Goal: Information Seeking & Learning: Learn about a topic

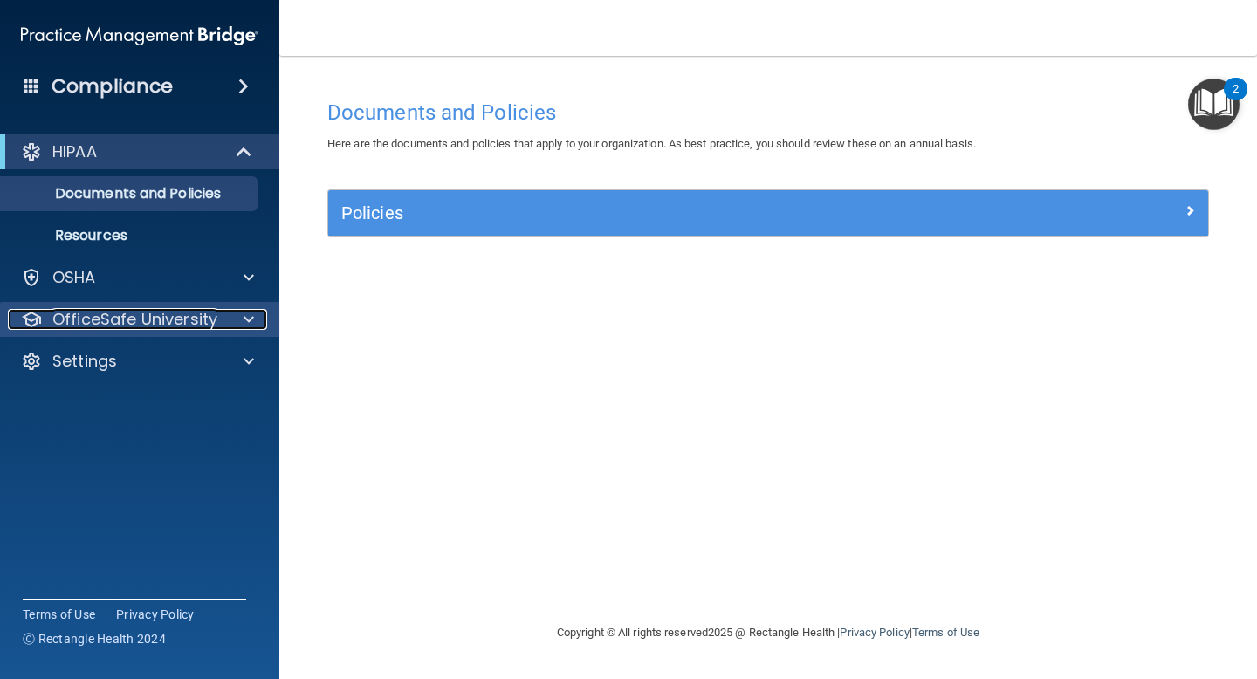
click at [249, 318] on span at bounding box center [249, 319] width 10 height 21
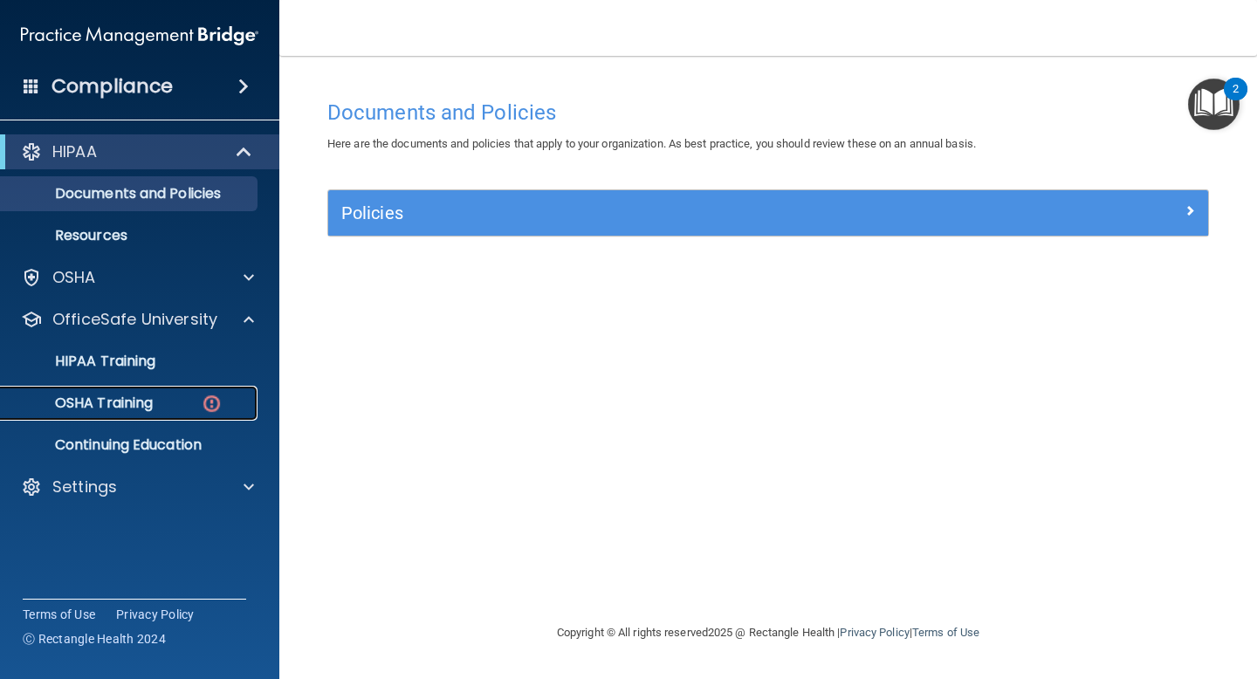
click at [208, 406] on img at bounding box center [212, 404] width 22 height 22
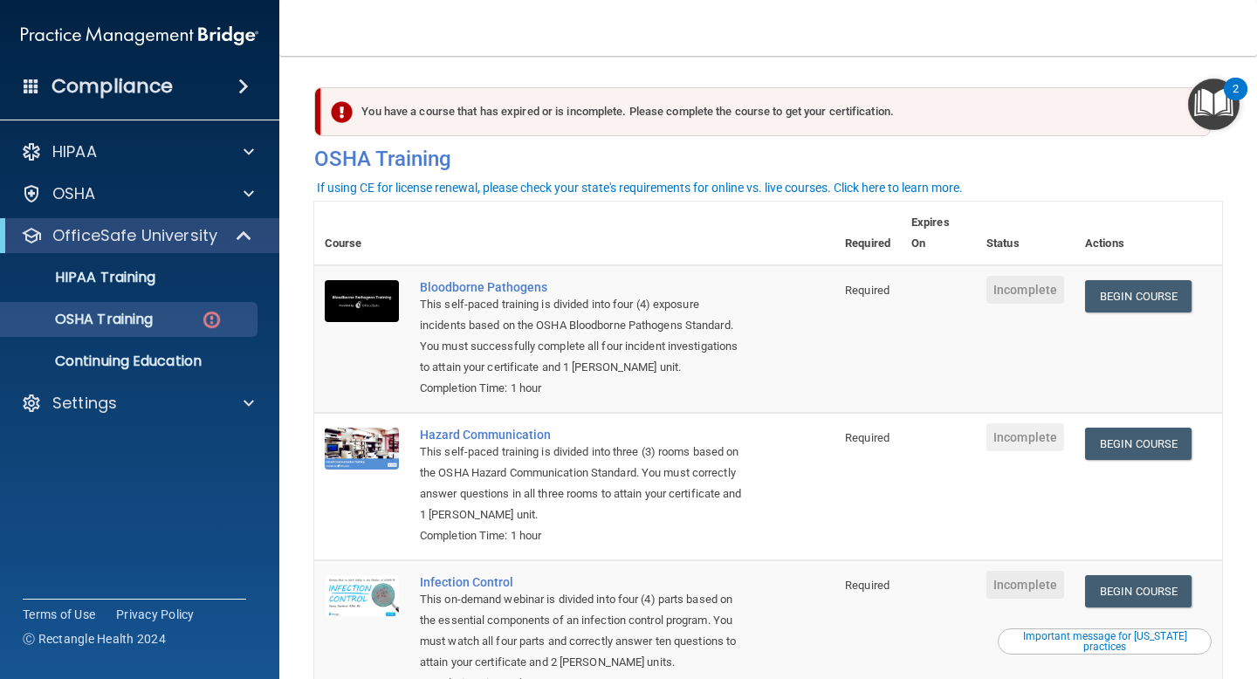
click at [763, 255] on main "You have a course that has expired or is incomplete. Please complete the course…" at bounding box center [768, 367] width 978 height 623
click at [763, 301] on link "Begin Course" at bounding box center [1138, 296] width 106 height 32
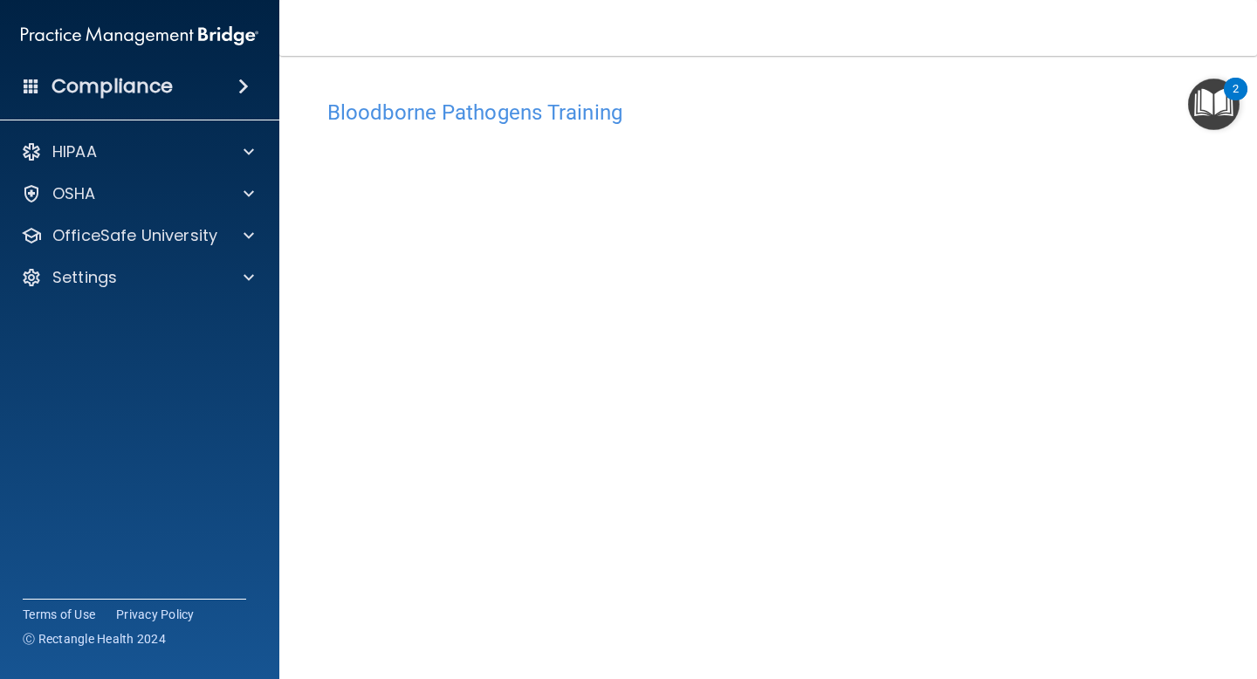
click at [963, 102] on h4 "Bloodborne Pathogens Training" at bounding box center [768, 112] width 882 height 23
click at [1202, 78] on div "Bloodborne Pathogens Training This course doesn’t expire until . Are you sure y…" at bounding box center [768, 375] width 908 height 604
click at [1206, 78] on div "Bloodborne Pathogens Training This course doesn’t expire until . Are you sure y…" at bounding box center [768, 375] width 908 height 604
click at [1221, 105] on img "Open Resource Center, 2 new notifications" at bounding box center [1214, 105] width 52 height 52
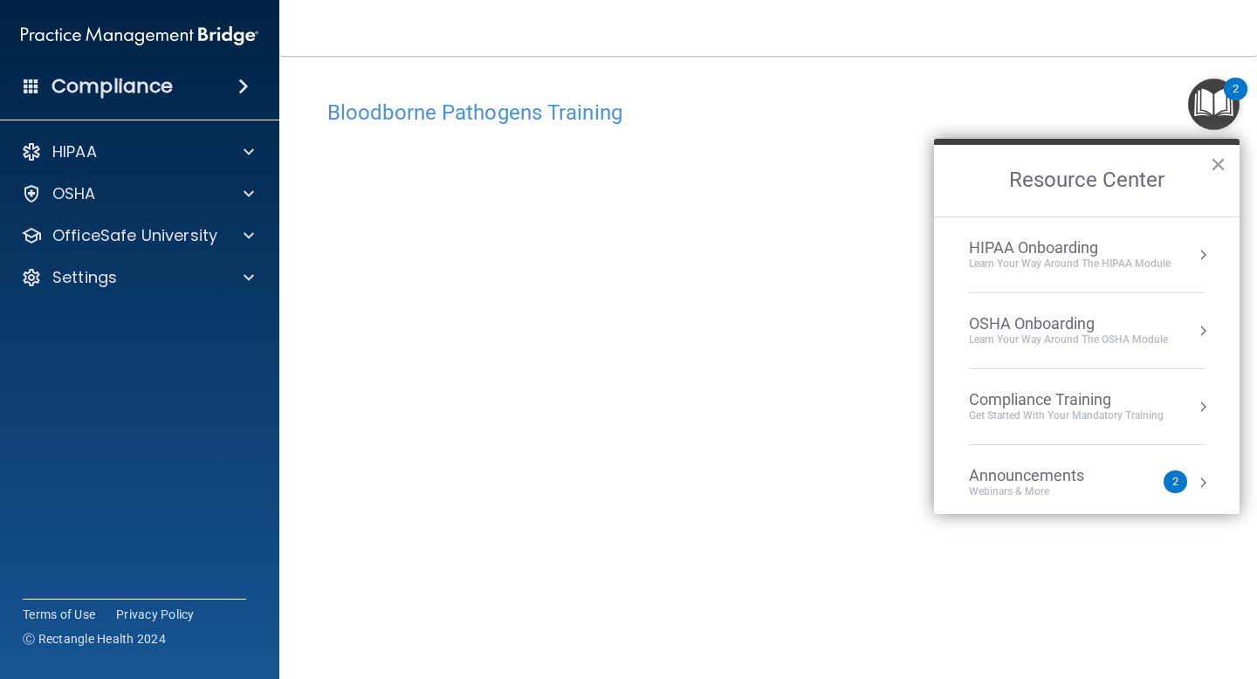
click at [1215, 168] on button "×" at bounding box center [1218, 164] width 17 height 28
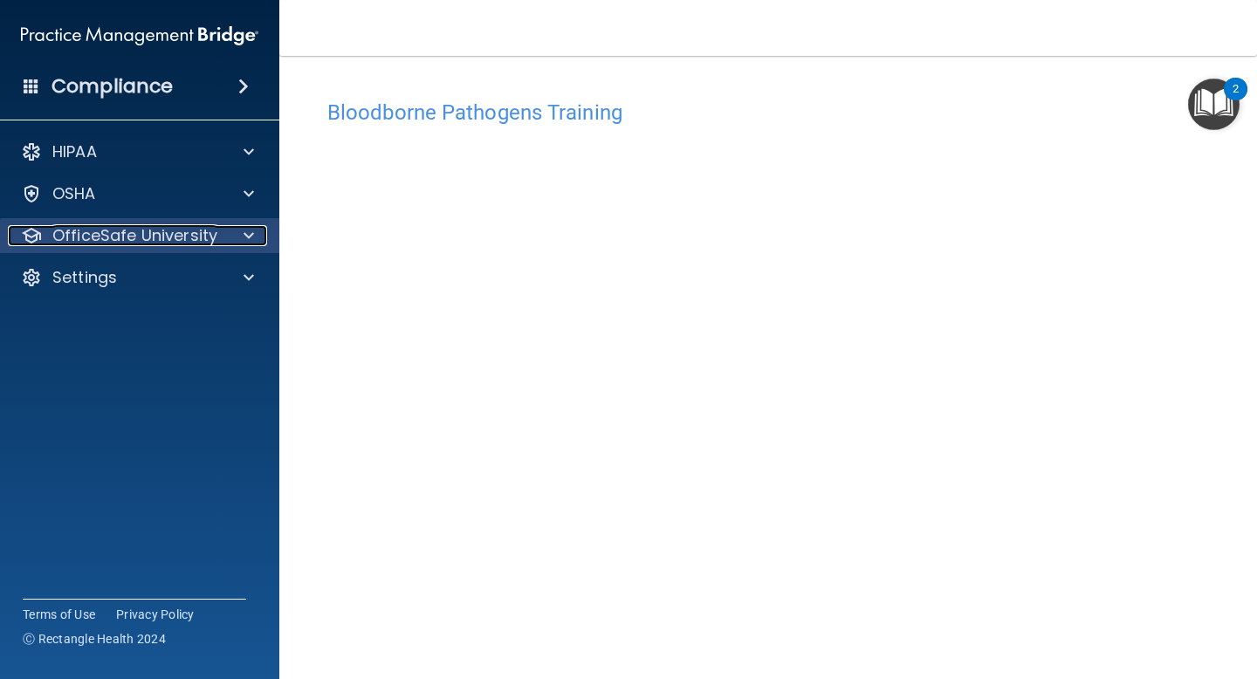
click at [248, 237] on span at bounding box center [249, 235] width 10 height 21
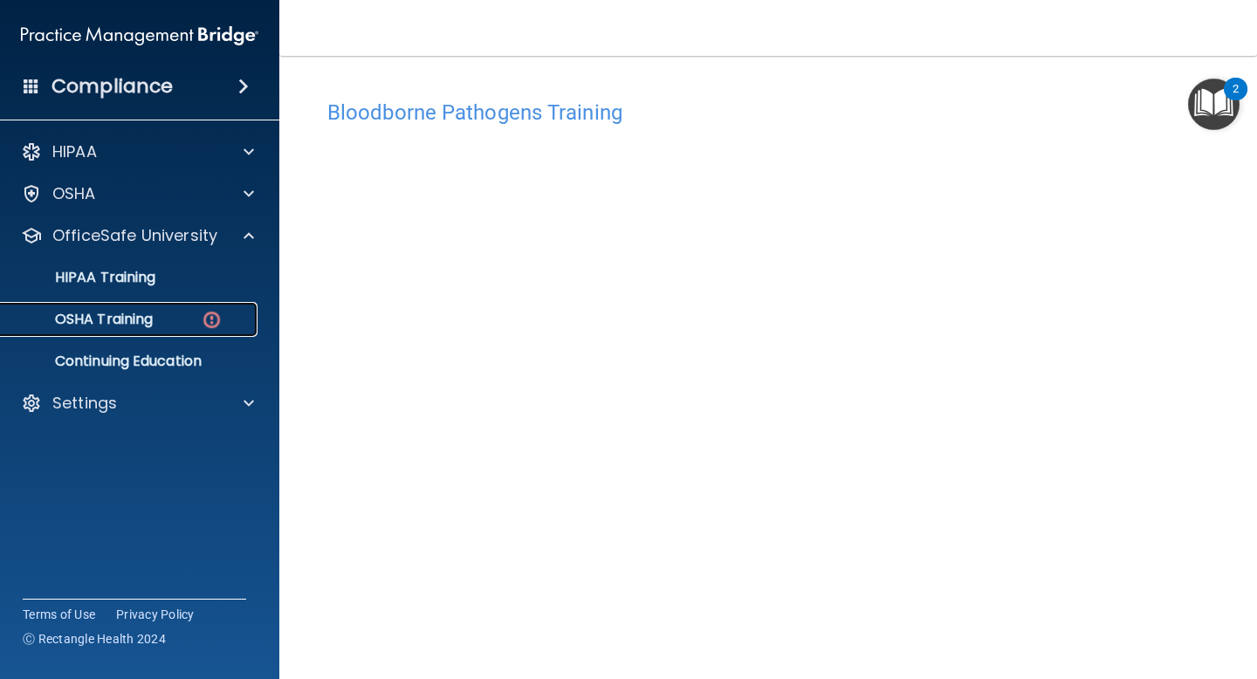
click at [209, 319] on img at bounding box center [212, 320] width 22 height 22
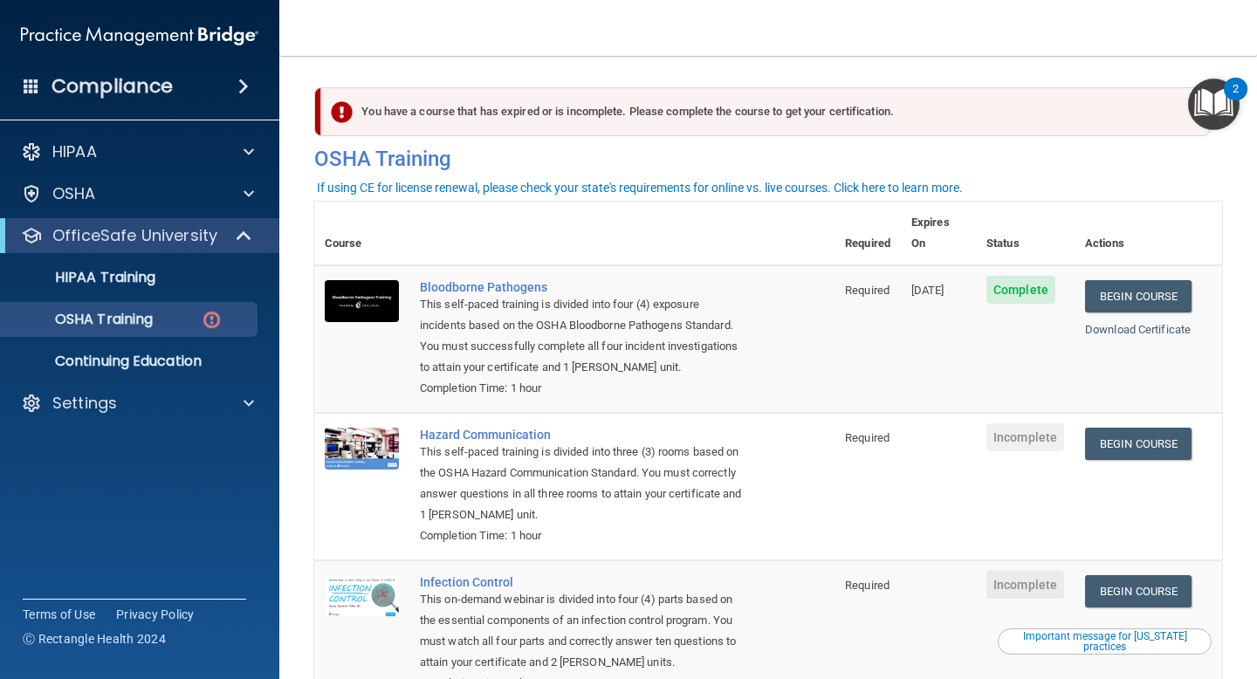
click at [1251, 358] on main "You have a course that has expired or is incomplete. Please complete the course…" at bounding box center [768, 367] width 978 height 623
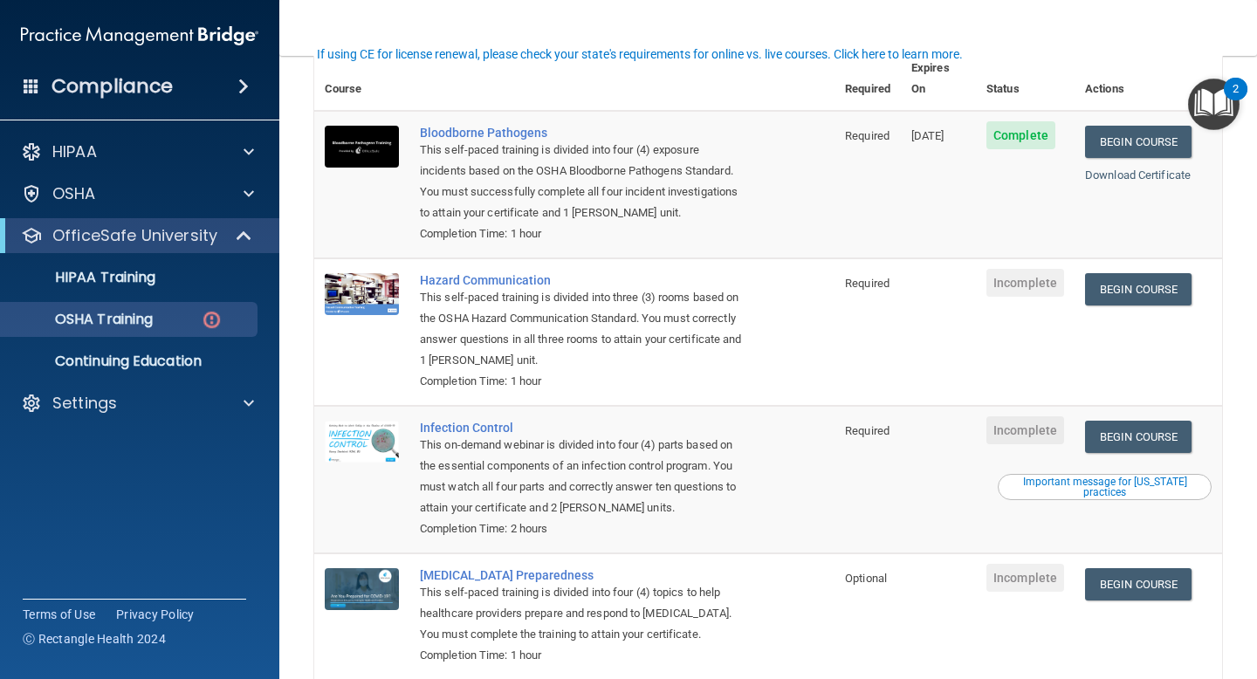
scroll to position [175, 0]
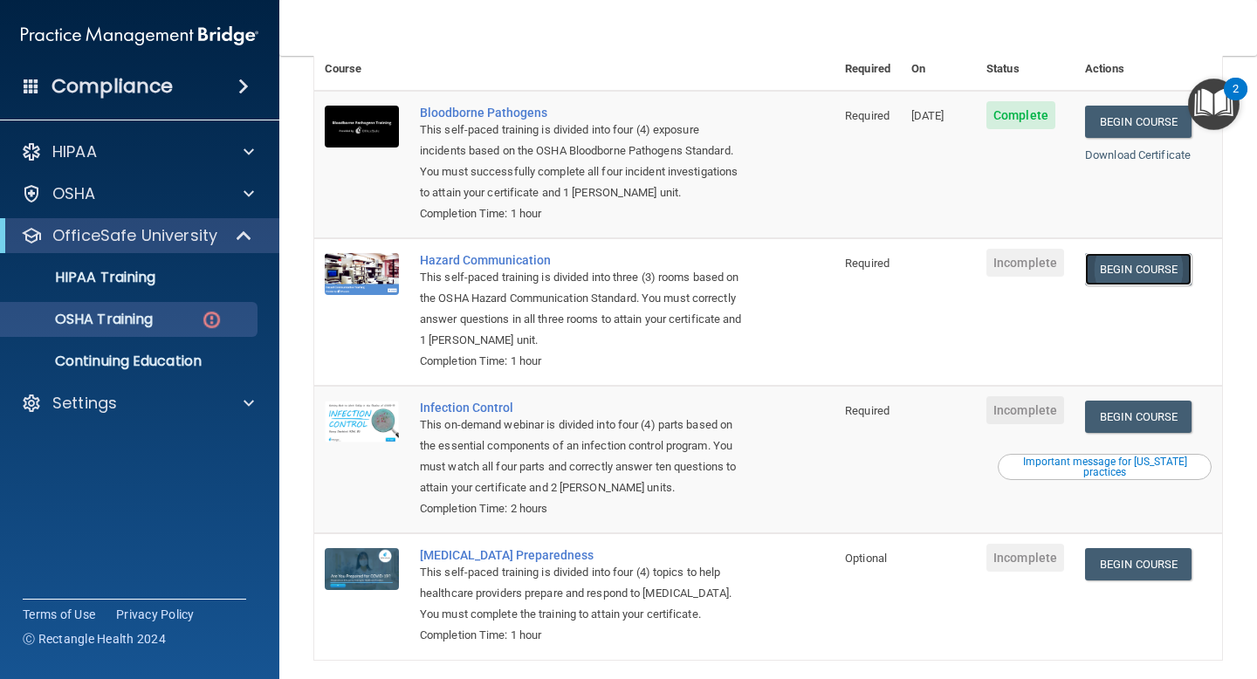
click at [1161, 253] on link "Begin Course" at bounding box center [1138, 269] width 106 height 32
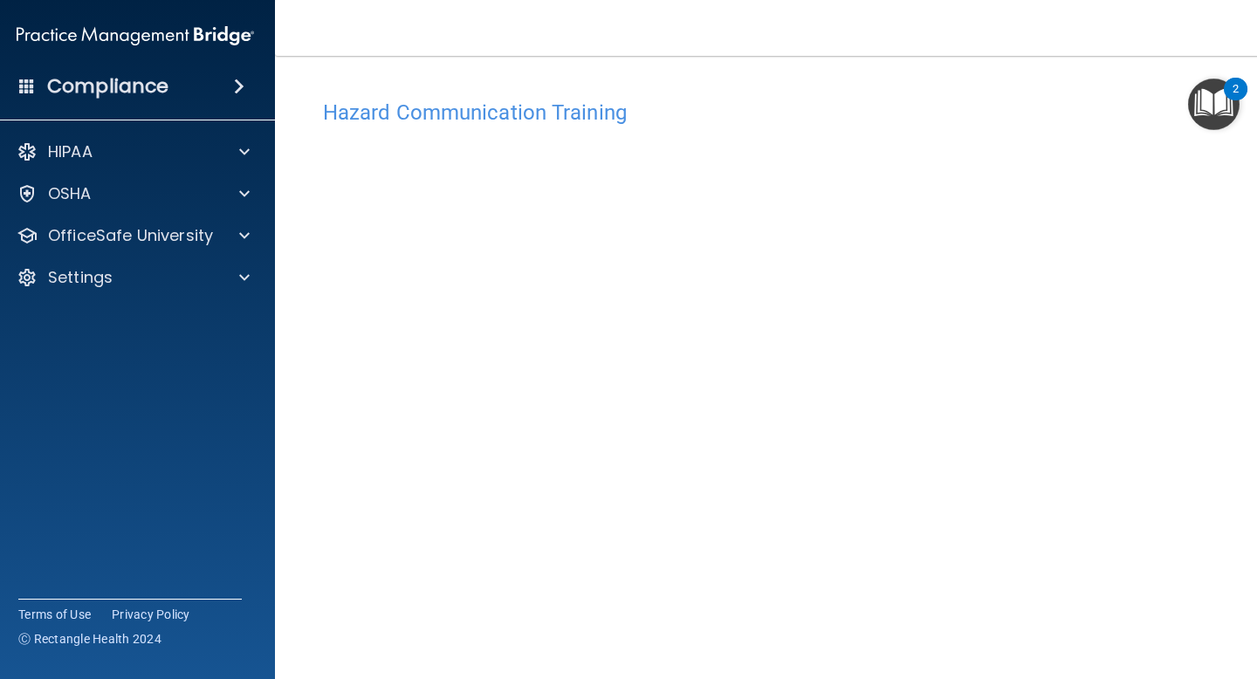
click at [1238, 471] on main "Hazard Communication Training This course doesn’t expire until . Are you sure y…" at bounding box center [768, 367] width 986 height 623
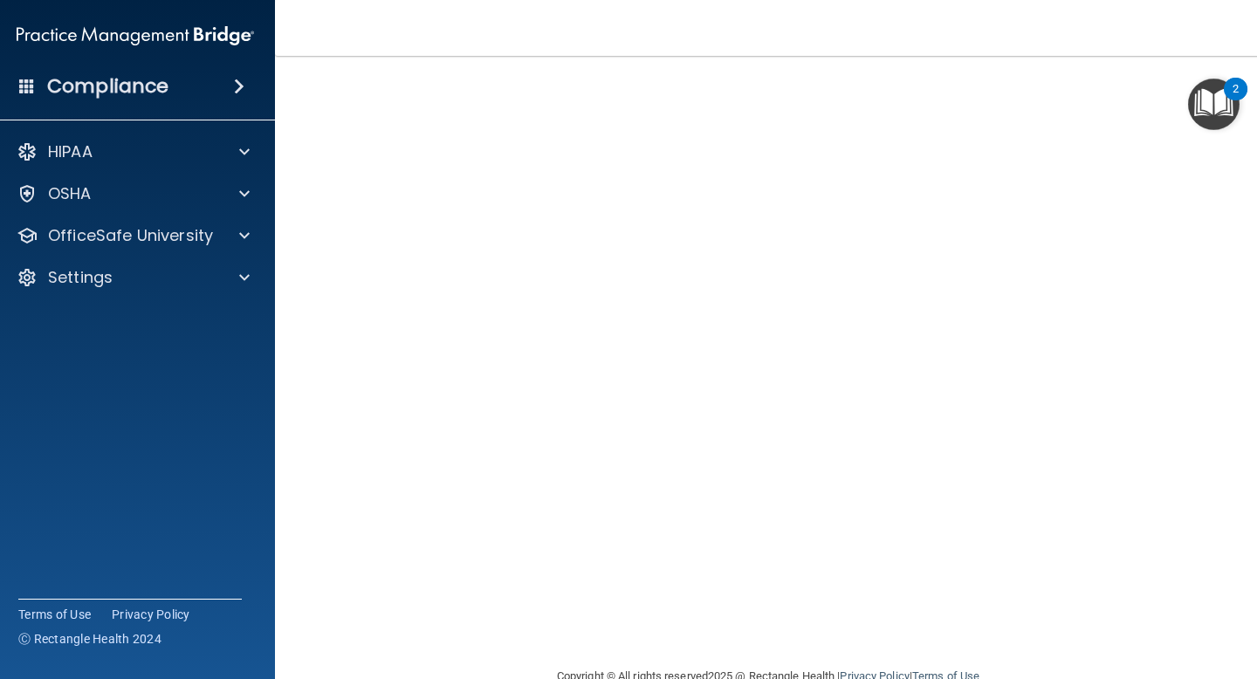
scroll to position [70, 0]
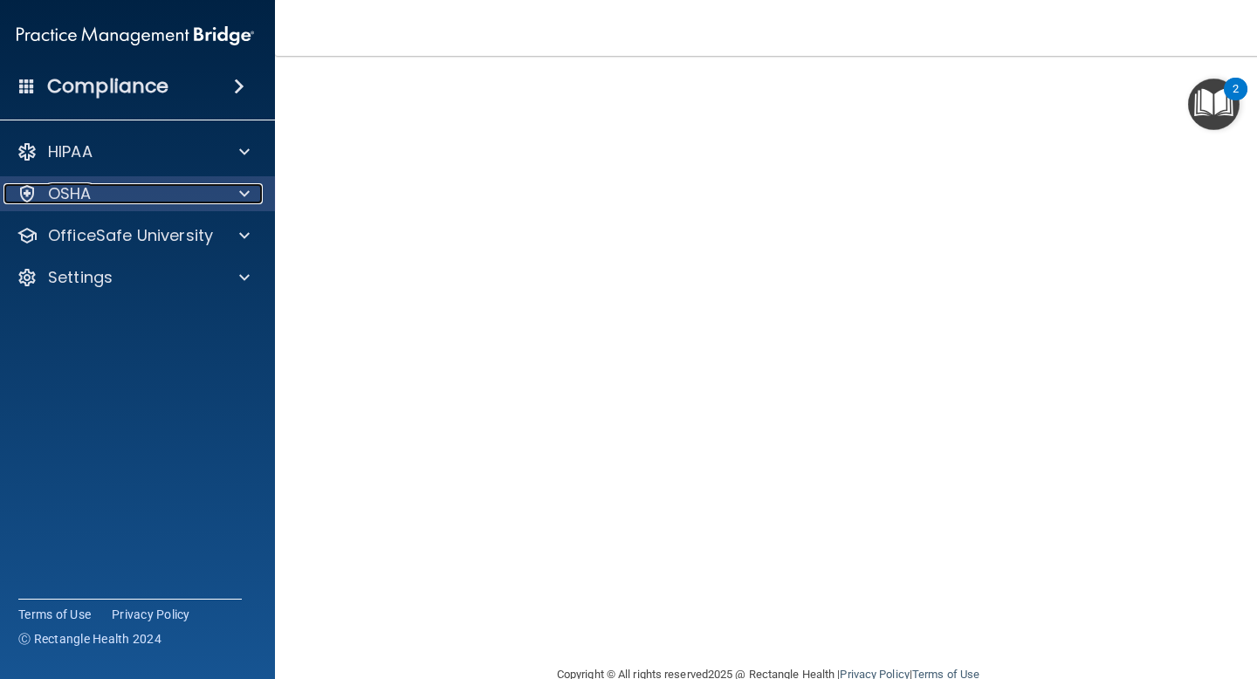
click at [246, 199] on span at bounding box center [244, 193] width 10 height 21
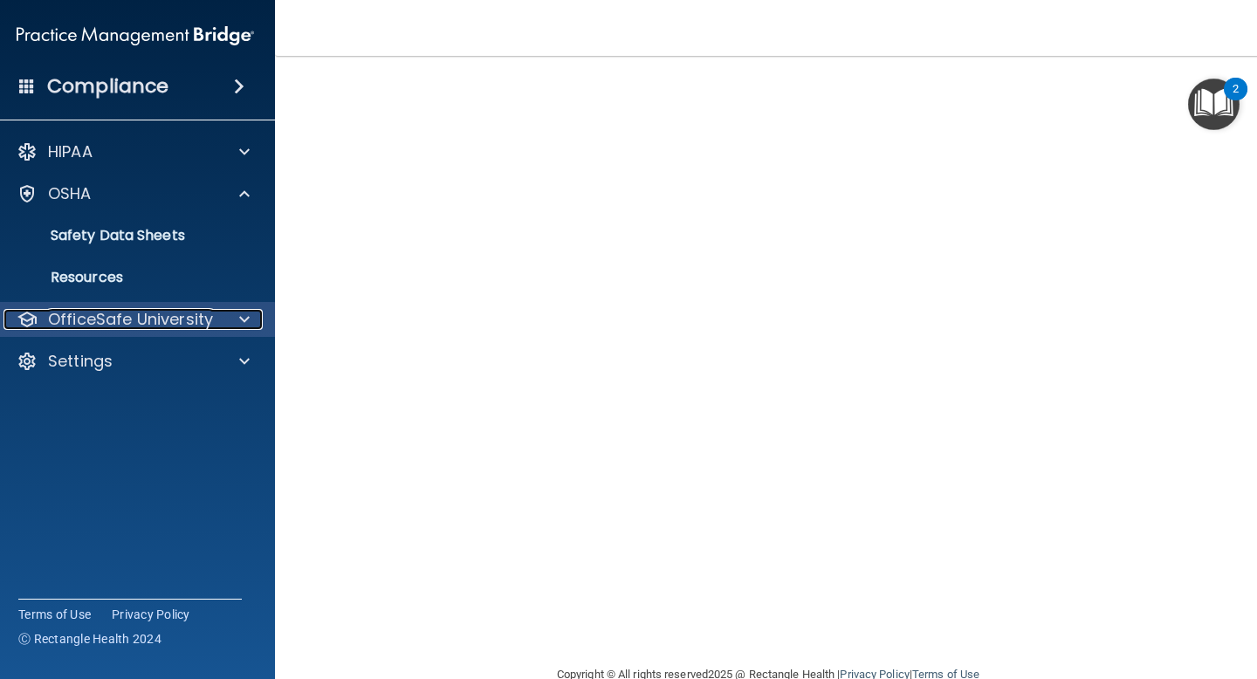
click at [247, 312] on span at bounding box center [244, 319] width 10 height 21
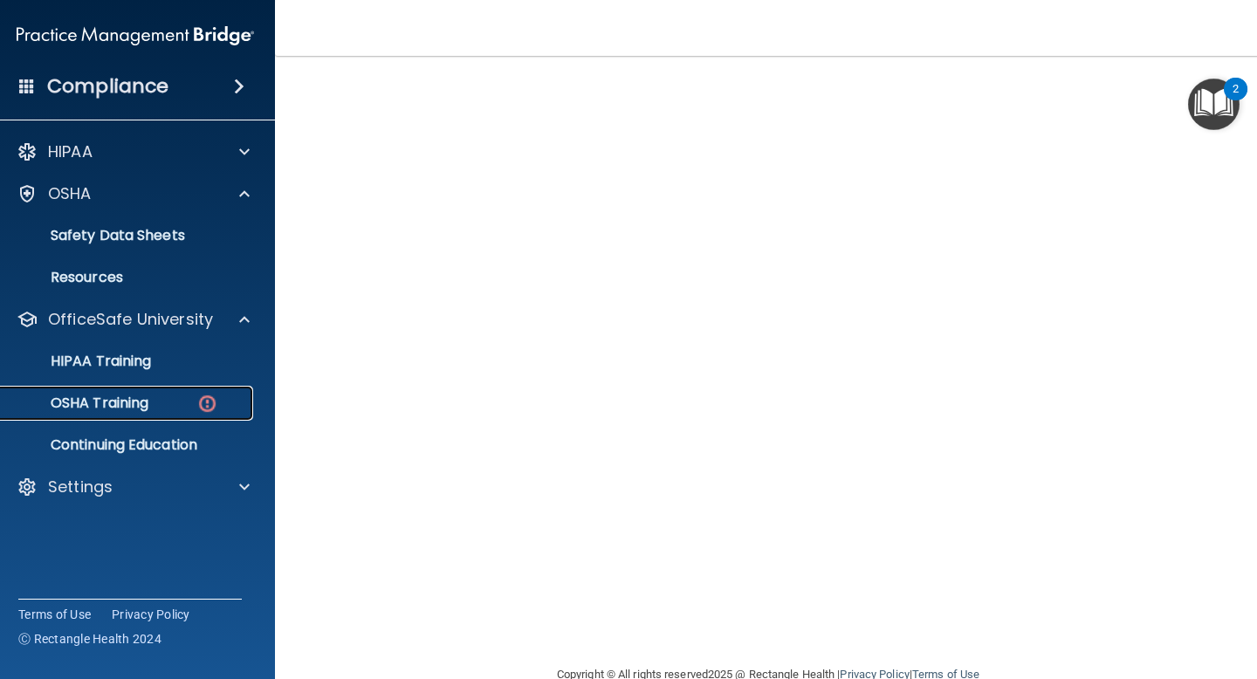
click at [197, 402] on img at bounding box center [207, 404] width 22 height 22
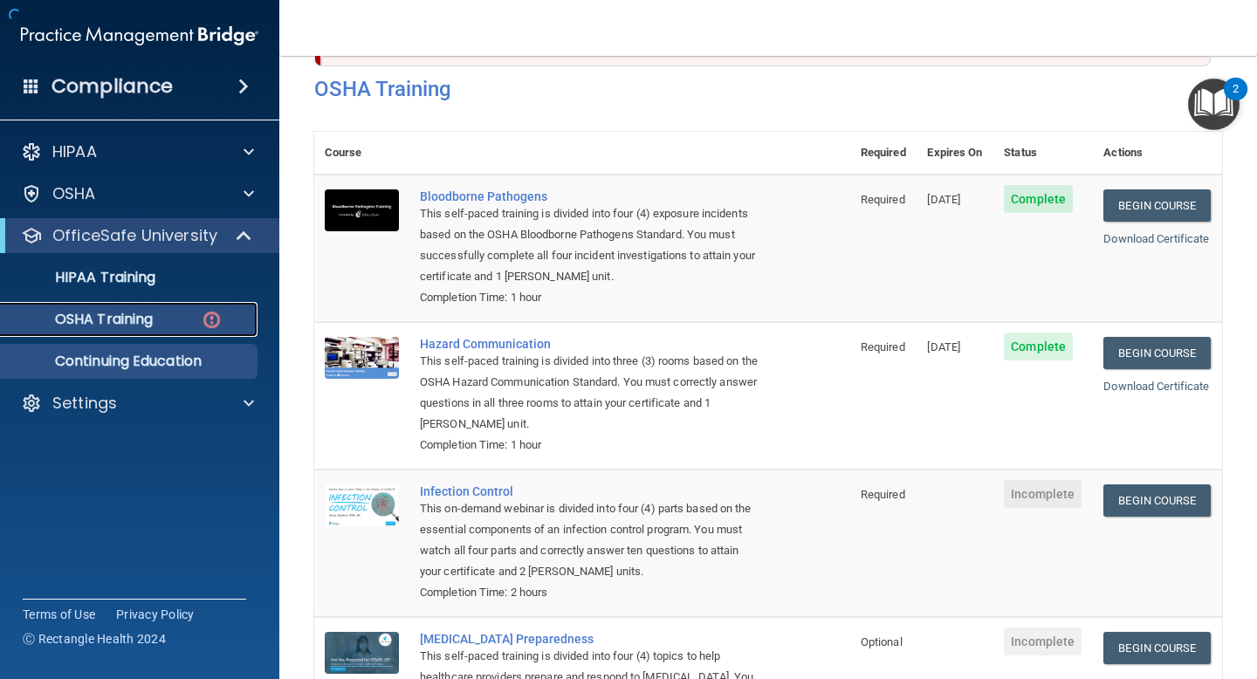
scroll to position [189, 0]
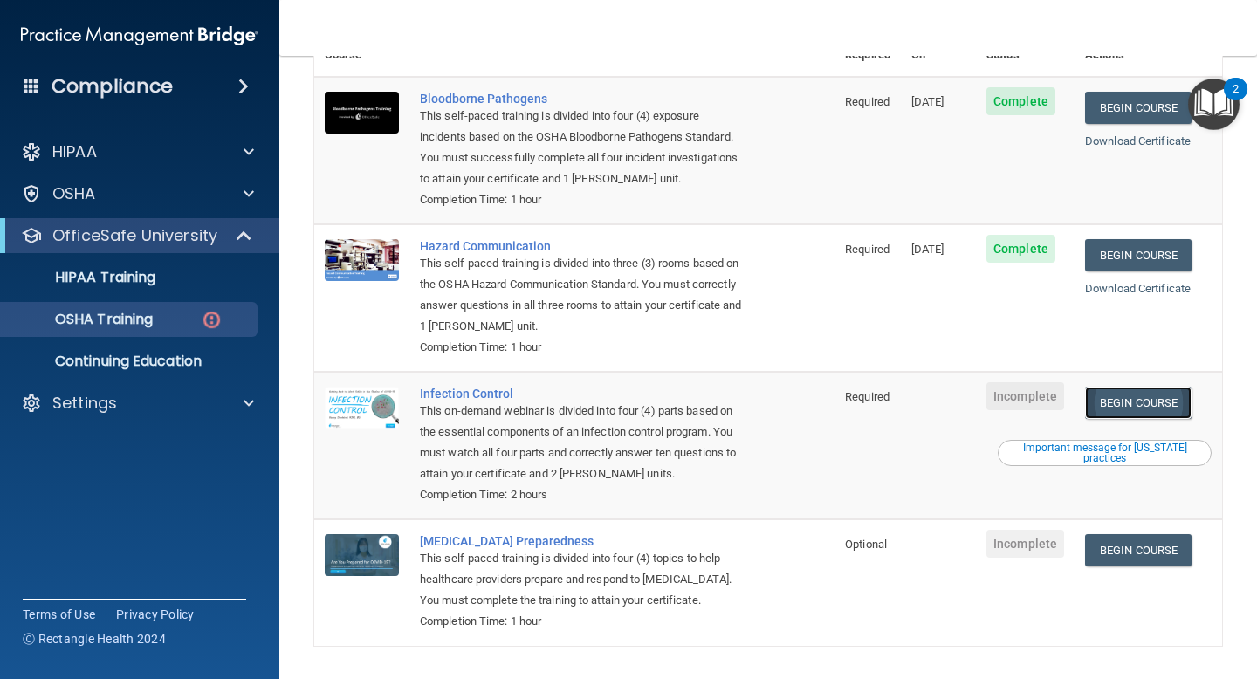
click at [1161, 387] on link "Begin Course" at bounding box center [1138, 403] width 106 height 32
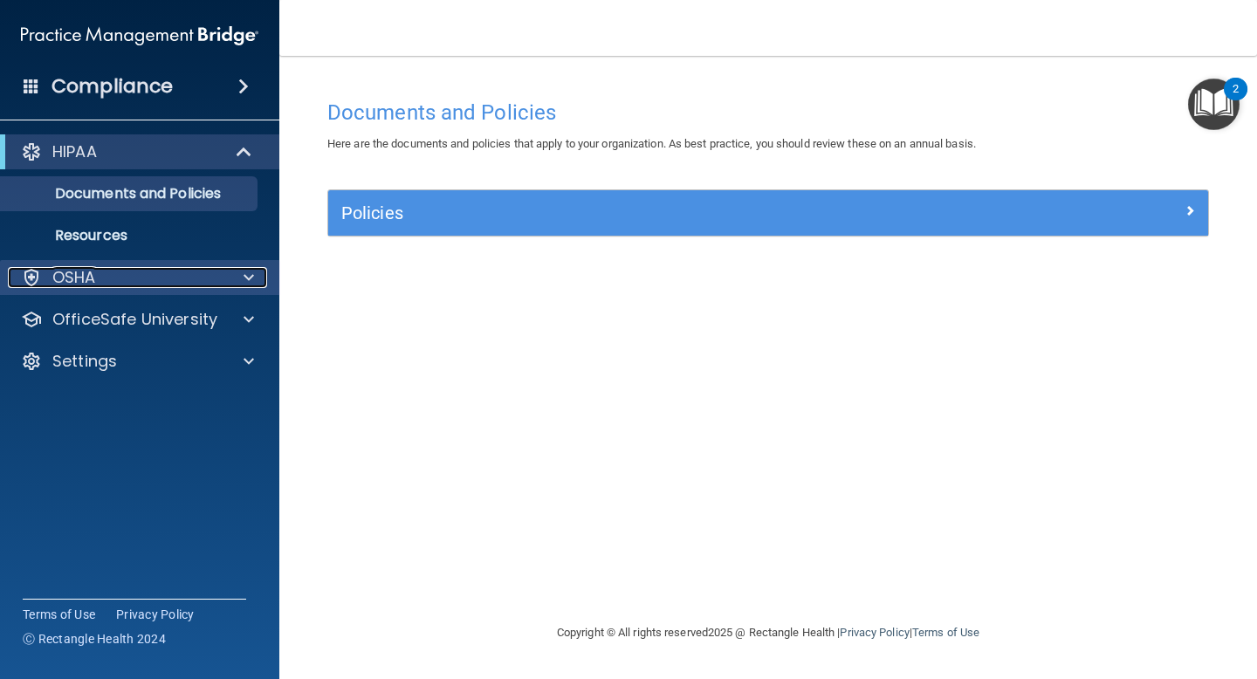
click at [248, 275] on span at bounding box center [249, 277] width 10 height 21
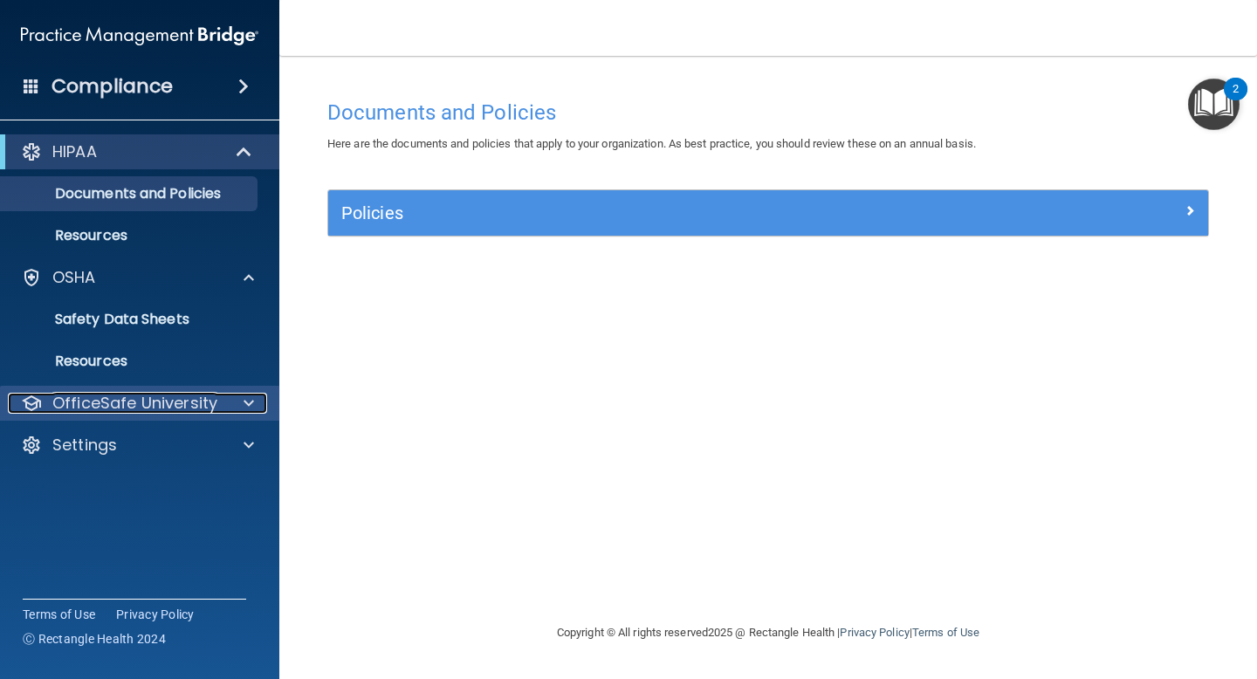
click at [249, 404] on span at bounding box center [249, 403] width 10 height 21
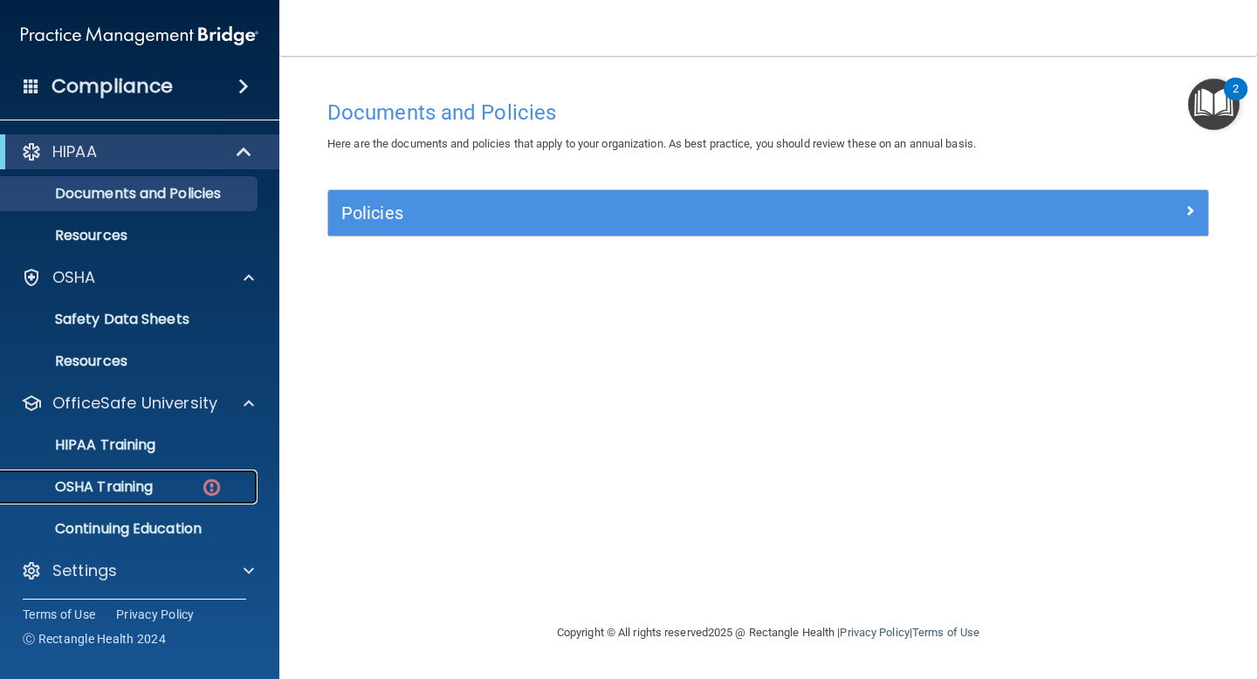
click at [211, 489] on img at bounding box center [212, 488] width 22 height 22
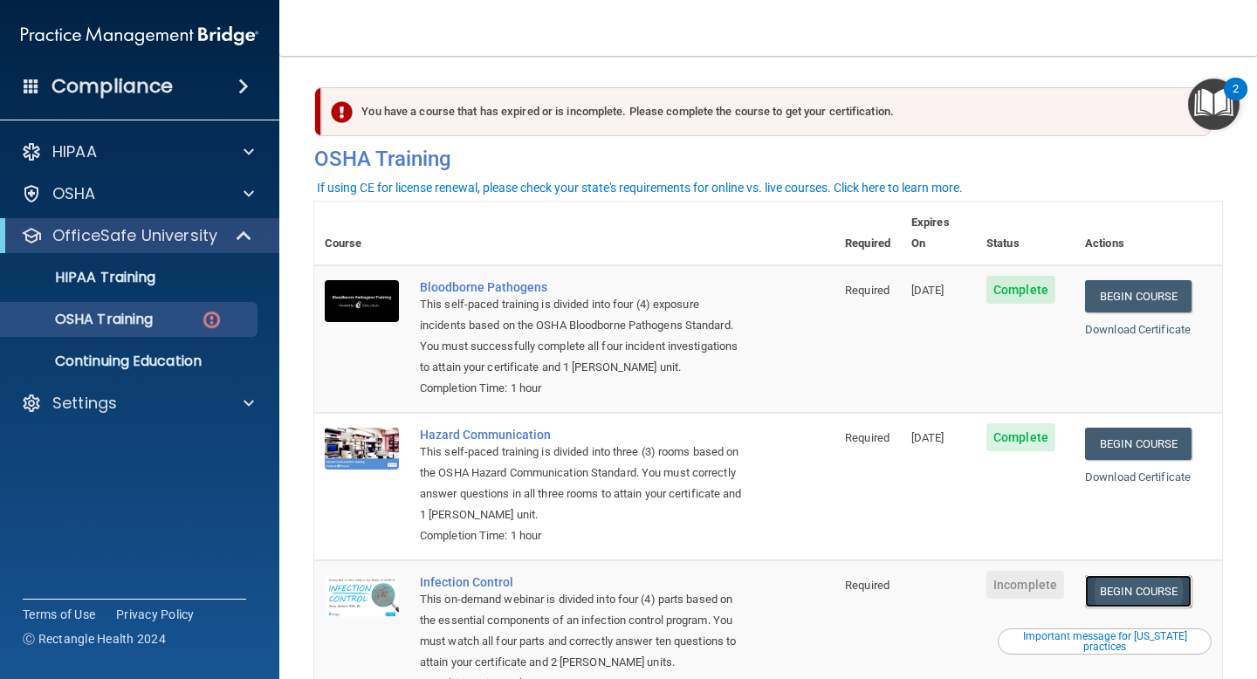
click at [1146, 577] on link "Begin Course" at bounding box center [1138, 591] width 106 height 32
